Goal: Task Accomplishment & Management: Manage account settings

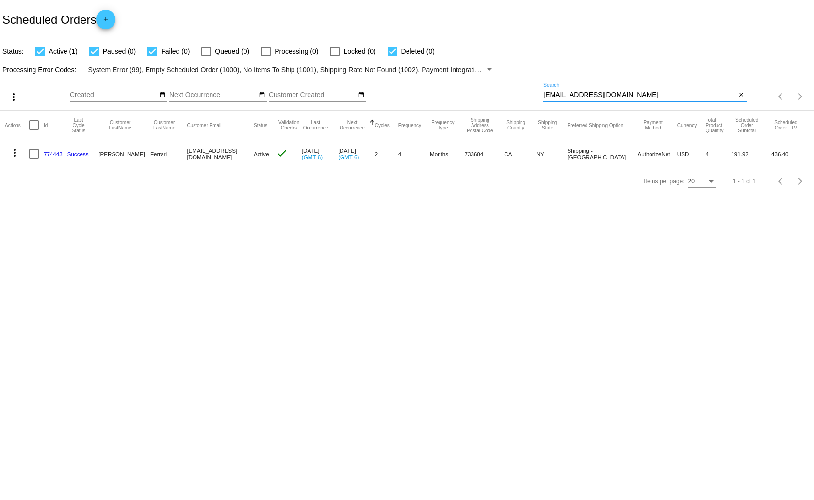
drag, startPoint x: 632, startPoint y: 93, endPoint x: 535, endPoint y: 108, distance: 98.1
click at [535, 108] on div "more_vert Aug Jan Feb Mar [DATE]" at bounding box center [407, 93] width 814 height 34
paste input "[EMAIL_ADDRESS][DOMAIN_NAME]"
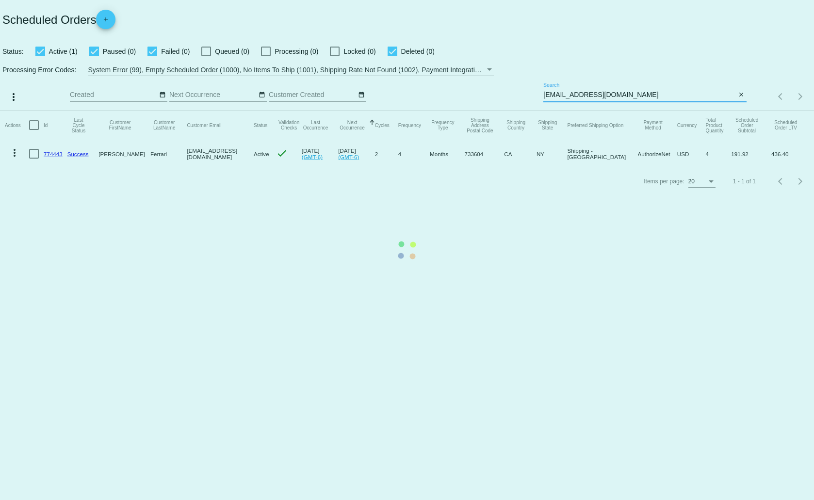
type input "[EMAIL_ADDRESS][DOMAIN_NAME]"
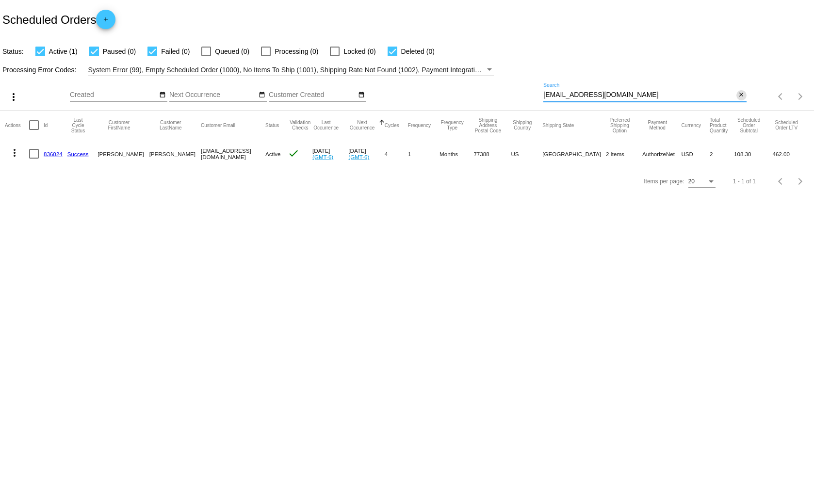
click at [741, 93] on mat-icon "close" at bounding box center [740, 95] width 7 height 8
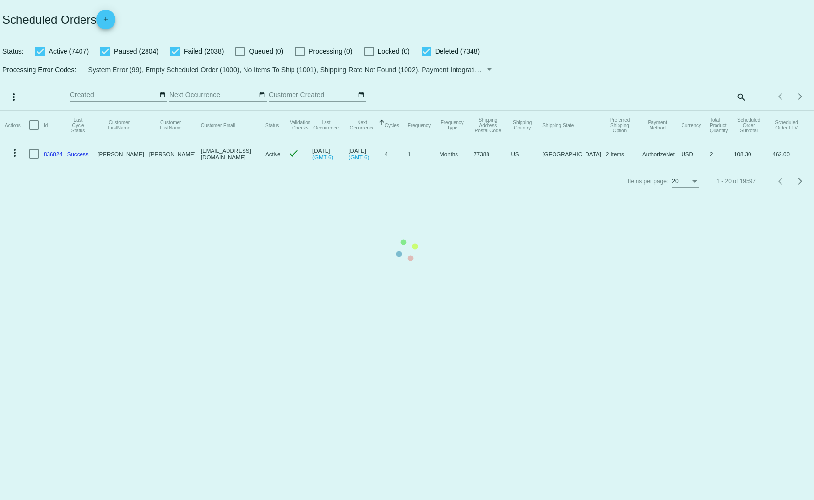
click at [740, 111] on mat-table "Actions Id Last Cycle Status Customer FirstName Customer LastName Customer Emai…" at bounding box center [407, 139] width 814 height 57
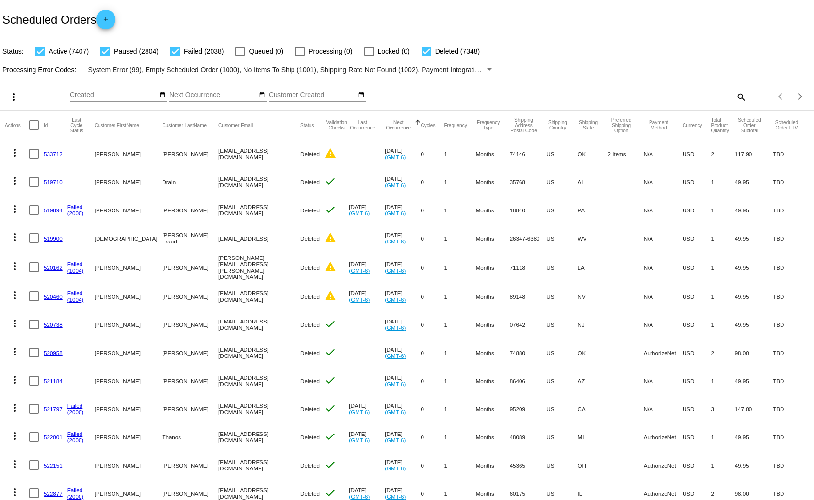
click at [735, 96] on mat-icon "search" at bounding box center [741, 96] width 12 height 15
paste input "[EMAIL_ADDRESS][DOMAIN_NAME]"
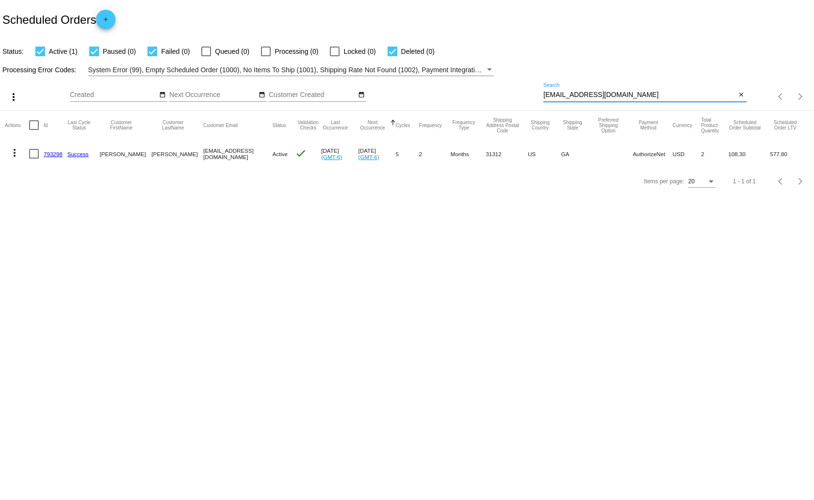
type input "[EMAIL_ADDRESS][DOMAIN_NAME]"
drag, startPoint x: 642, startPoint y: 91, endPoint x: 543, endPoint y: 97, distance: 100.1
click at [543, 97] on div "more_vert Aug Jan Feb Mar [DATE]" at bounding box center [407, 93] width 814 height 34
drag, startPoint x: 543, startPoint y: 97, endPoint x: 656, endPoint y: 94, distance: 113.5
click at [656, 94] on input "[EMAIL_ADDRESS][DOMAIN_NAME]" at bounding box center [639, 95] width 192 height 8
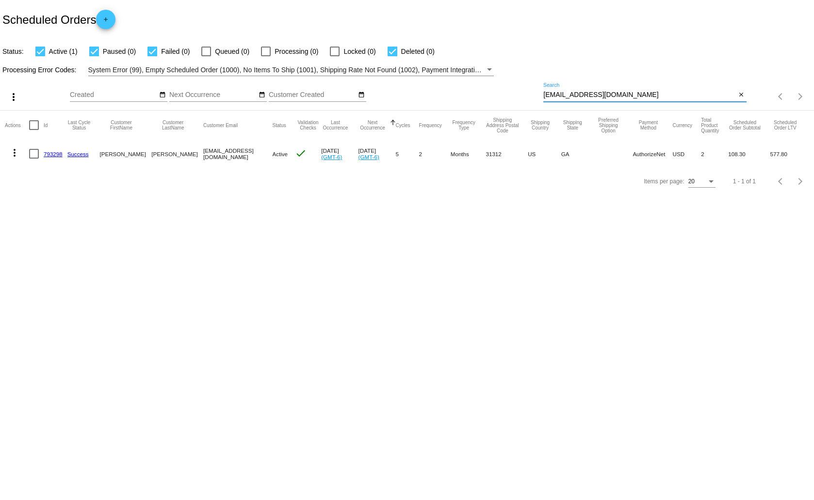
drag, startPoint x: 647, startPoint y: 95, endPoint x: 543, endPoint y: 98, distance: 103.8
click at [543, 98] on input "[EMAIL_ADDRESS][DOMAIN_NAME]" at bounding box center [639, 95] width 192 height 8
paste input "Wideglide7777"
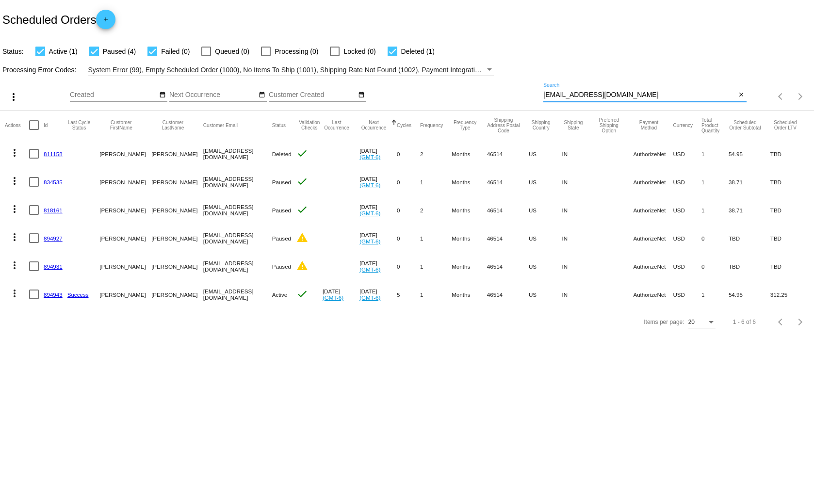
type input "Wideglide7777@gmail.com"
click at [15, 290] on mat-icon "more_vert" at bounding box center [15, 294] width 12 height 12
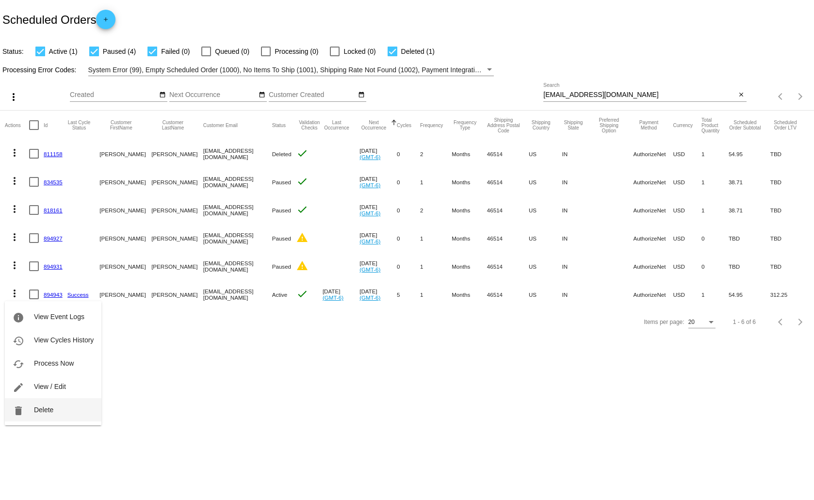
click at [39, 406] on span "Delete" at bounding box center [43, 410] width 19 height 8
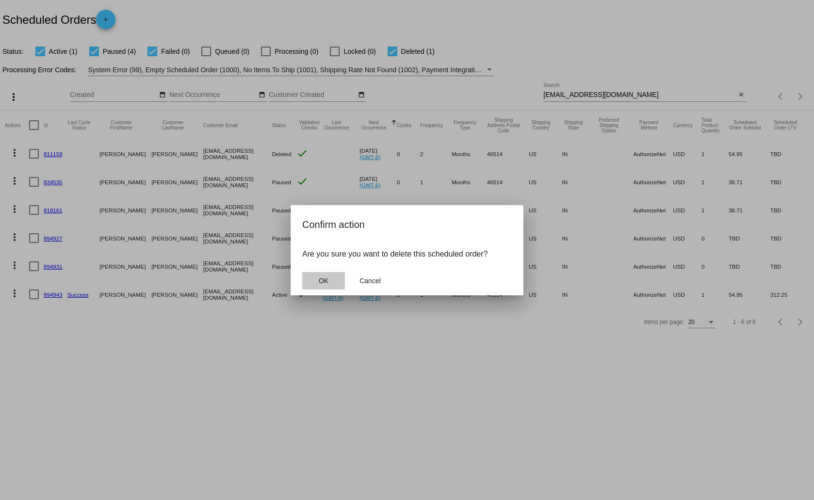
click at [326, 277] on span "OK" at bounding box center [324, 281] width 10 height 8
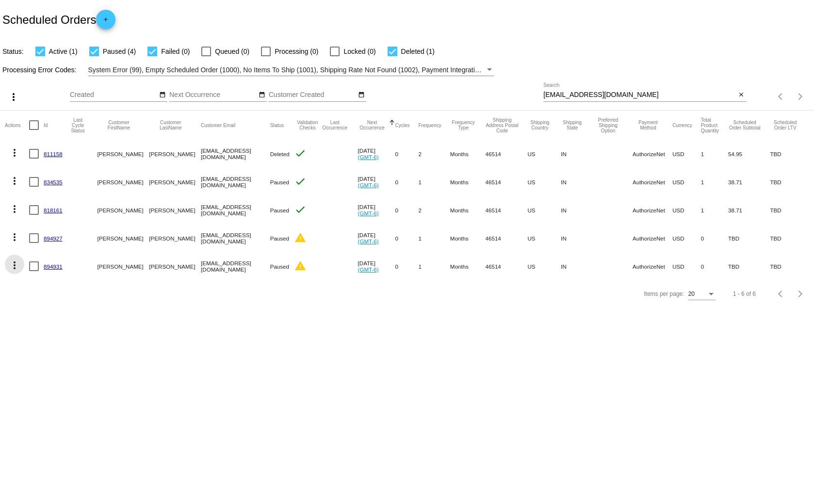
click at [14, 263] on mat-icon "more_vert" at bounding box center [15, 265] width 12 height 12
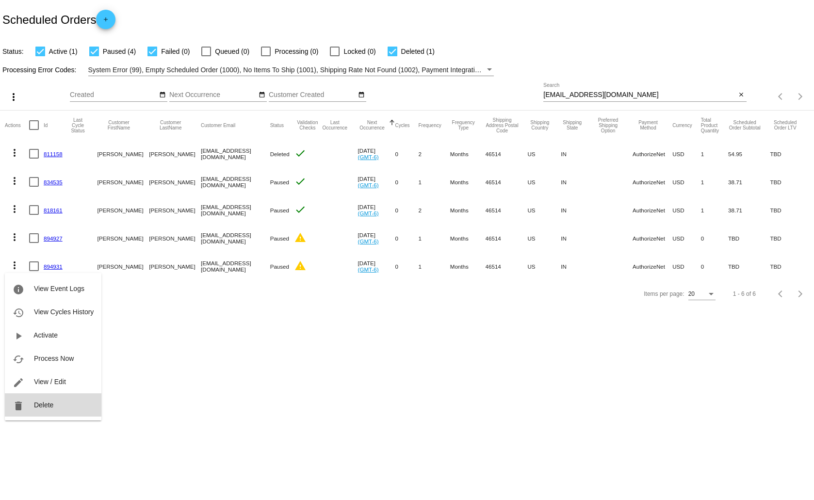
click at [46, 399] on button "delete Delete" at bounding box center [53, 404] width 96 height 23
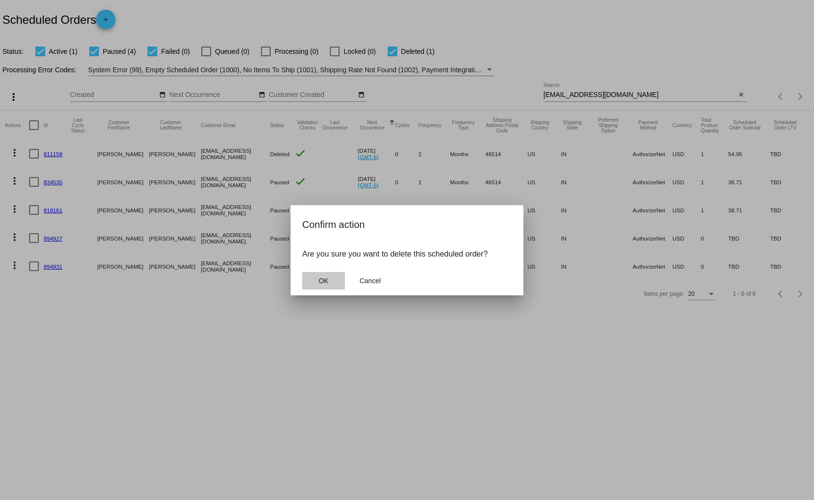
click at [331, 280] on button "OK" at bounding box center [323, 280] width 43 height 17
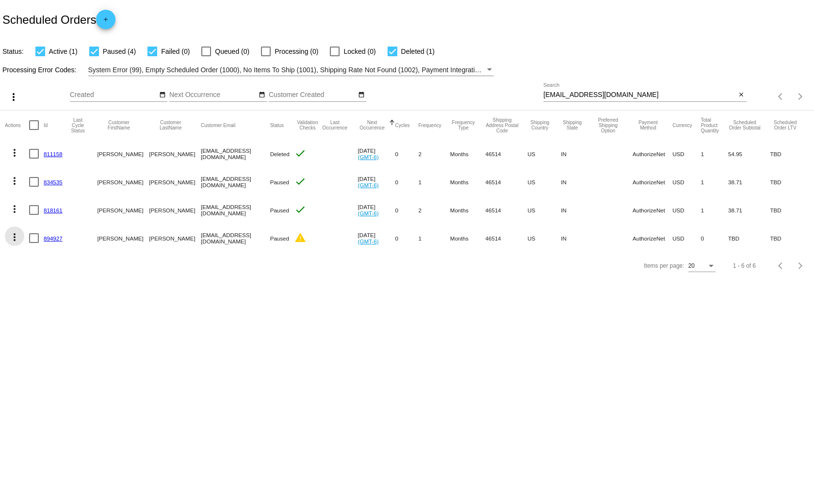
click at [16, 233] on mat-icon "more_vert" at bounding box center [15, 237] width 12 height 12
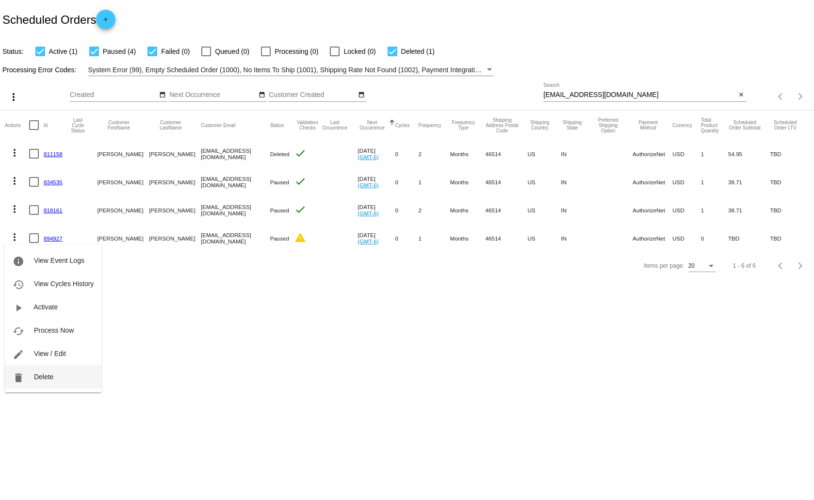
click at [55, 375] on button "delete Delete" at bounding box center [53, 376] width 96 height 23
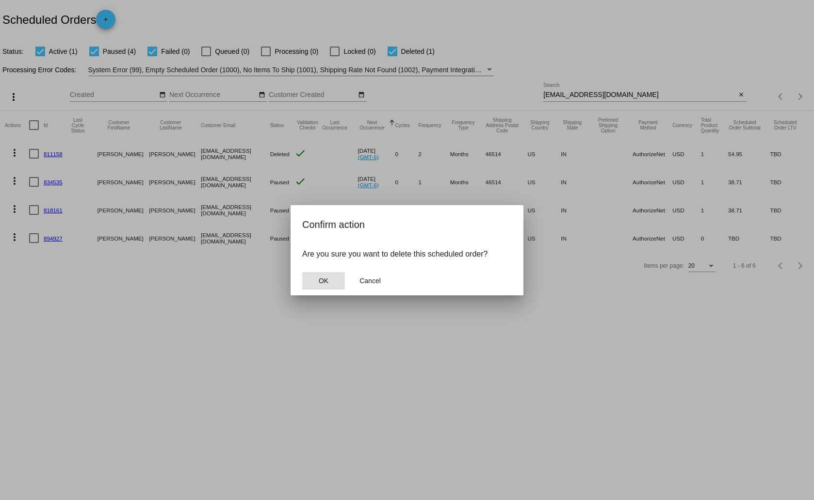
click at [334, 274] on button "OK" at bounding box center [323, 280] width 43 height 17
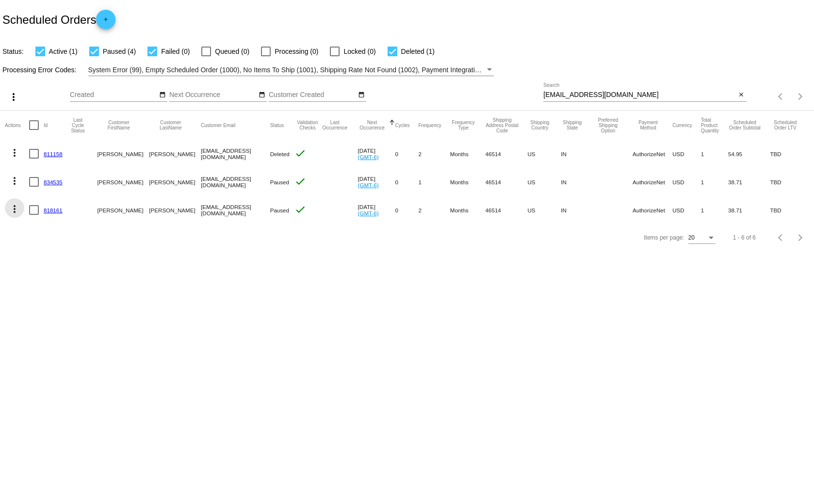
click at [14, 207] on mat-icon "more_vert" at bounding box center [15, 209] width 12 height 12
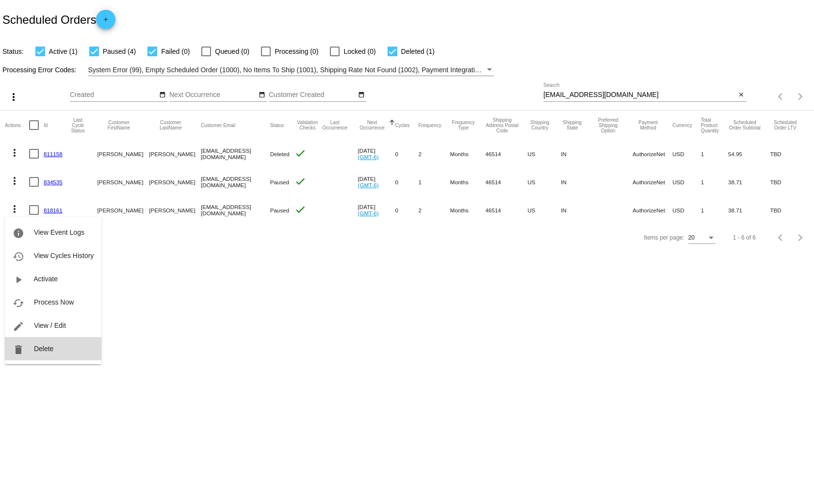
click at [59, 342] on button "delete Delete" at bounding box center [53, 348] width 96 height 23
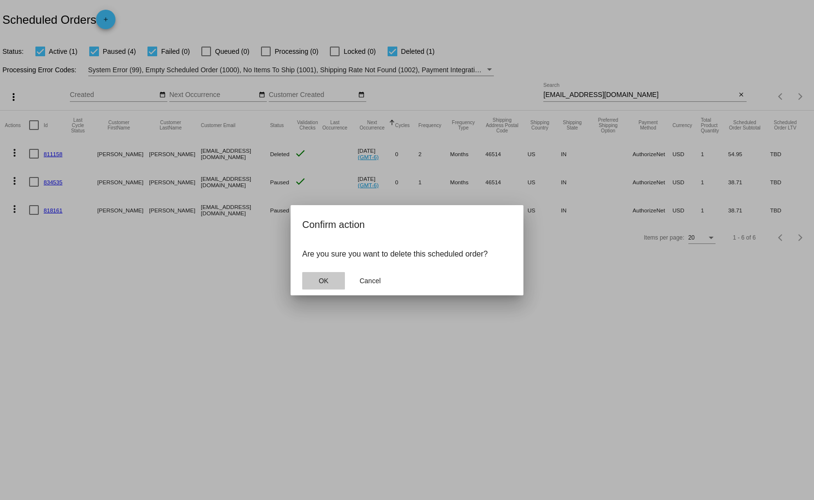
click at [331, 275] on button "OK" at bounding box center [323, 280] width 43 height 17
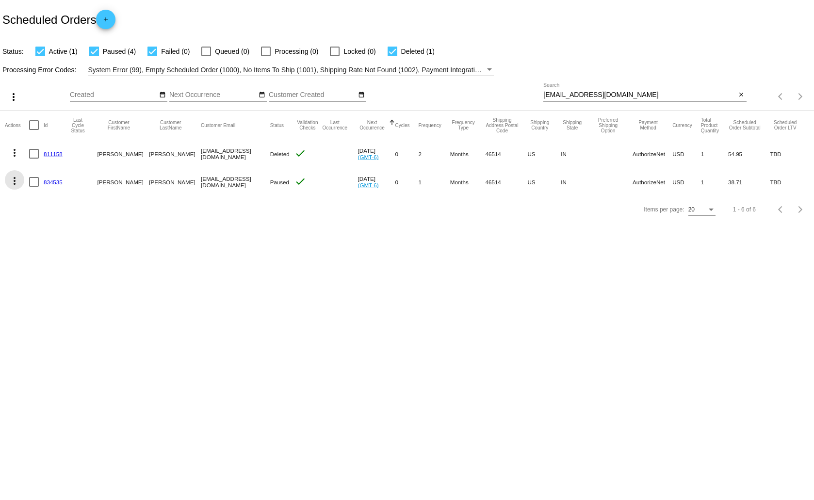
click at [12, 179] on mat-icon "more_vert" at bounding box center [15, 181] width 12 height 12
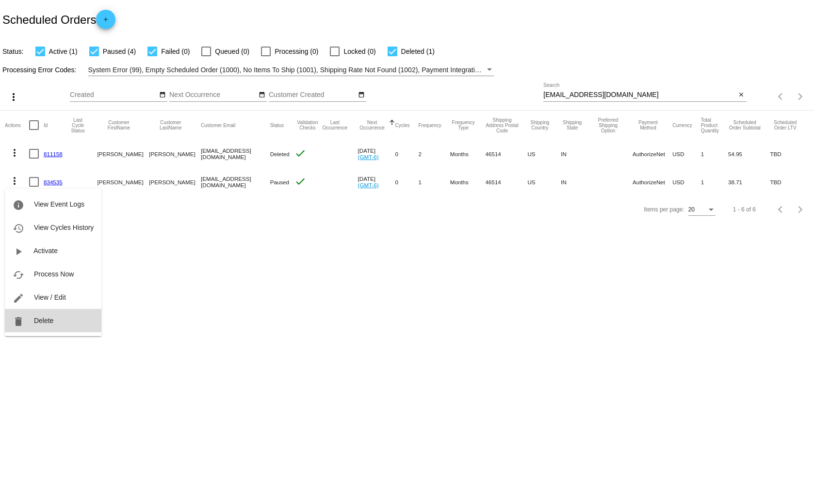
click at [51, 321] on span "Delete" at bounding box center [43, 321] width 19 height 8
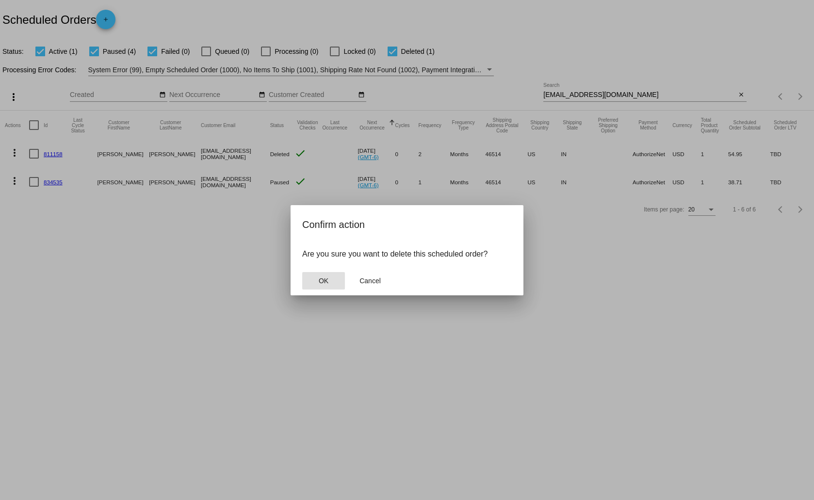
click at [335, 281] on button "OK" at bounding box center [323, 280] width 43 height 17
